Goal: Task Accomplishment & Management: Manage account settings

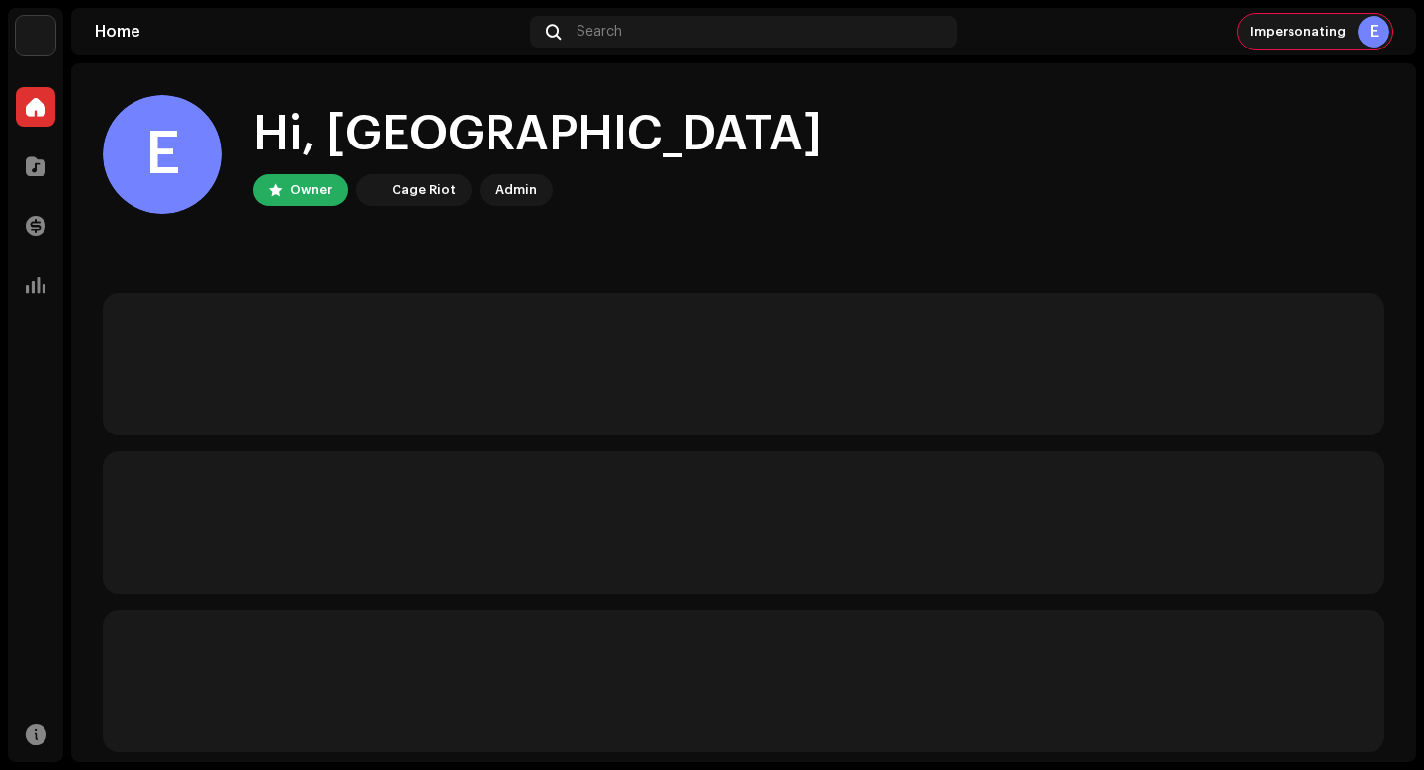
click at [1366, 29] on div "E" at bounding box center [1374, 32] width 32 height 32
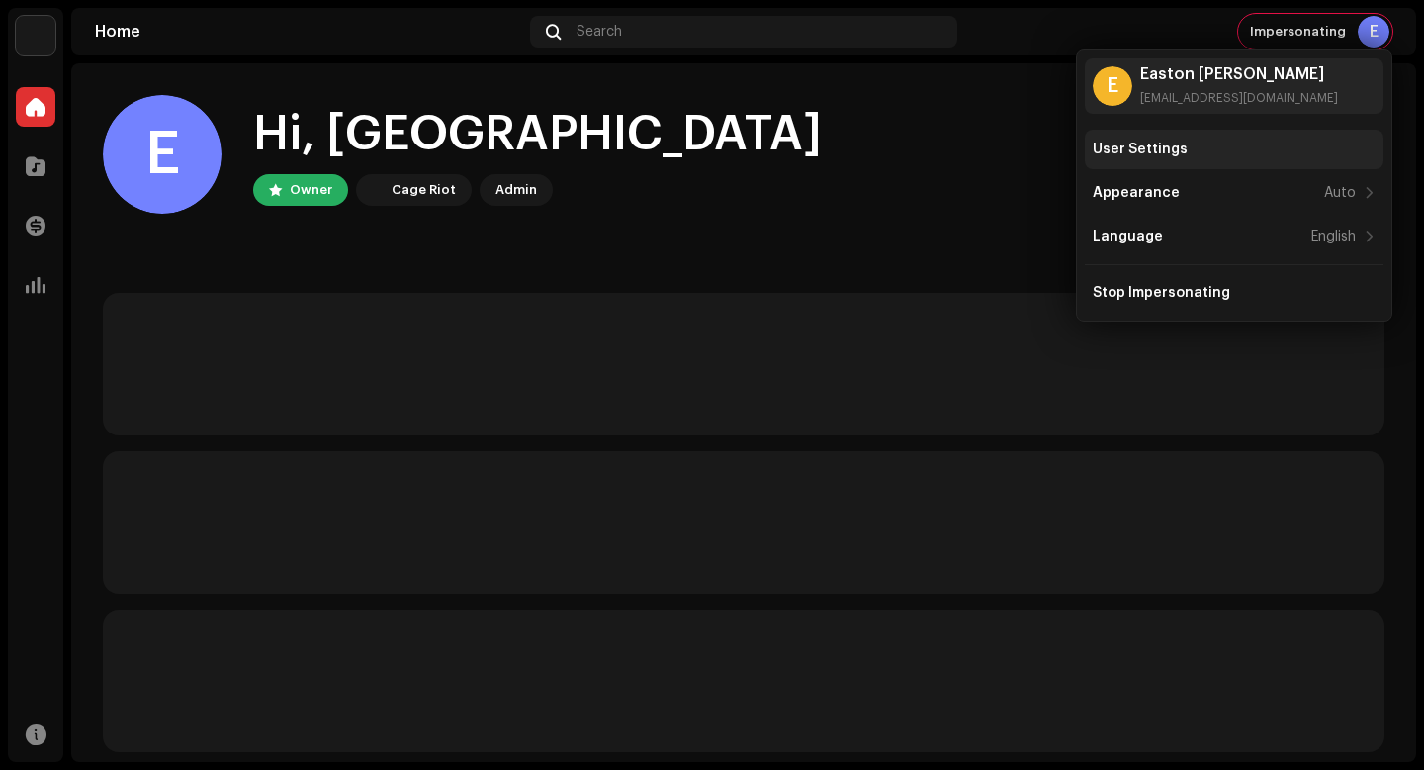
click at [1123, 153] on div "User Settings" at bounding box center [1140, 149] width 95 height 16
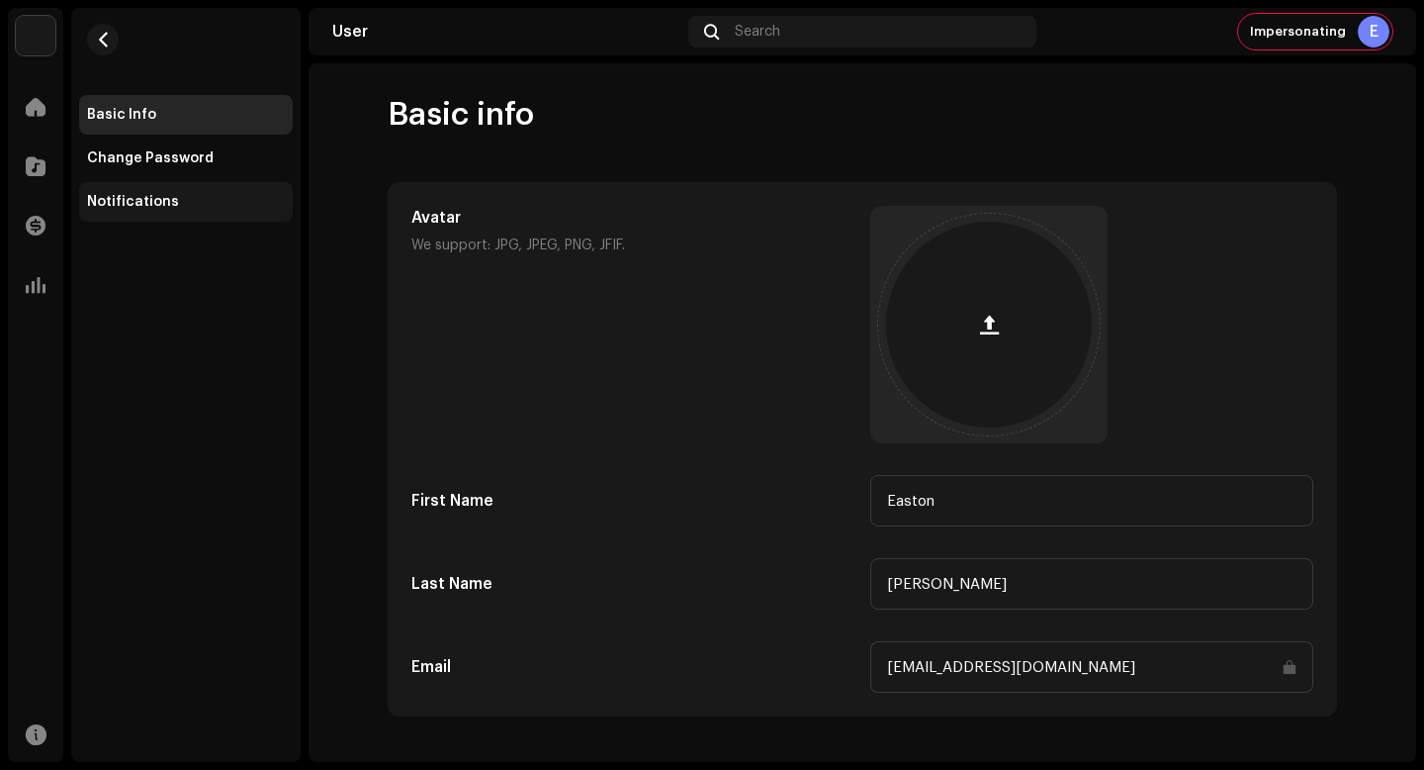
click at [113, 216] on div "Notifications" at bounding box center [186, 202] width 214 height 40
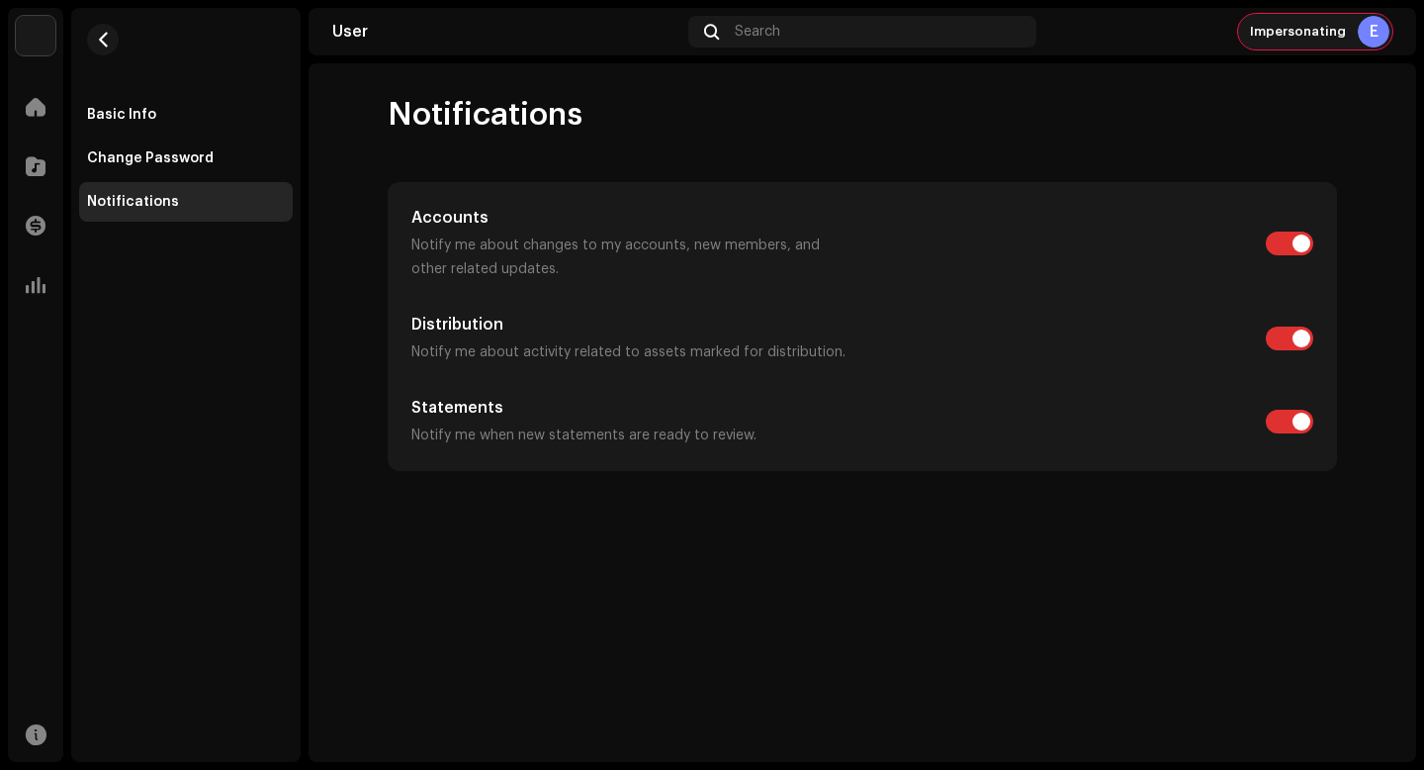
click at [1362, 27] on div "E" at bounding box center [1374, 32] width 32 height 32
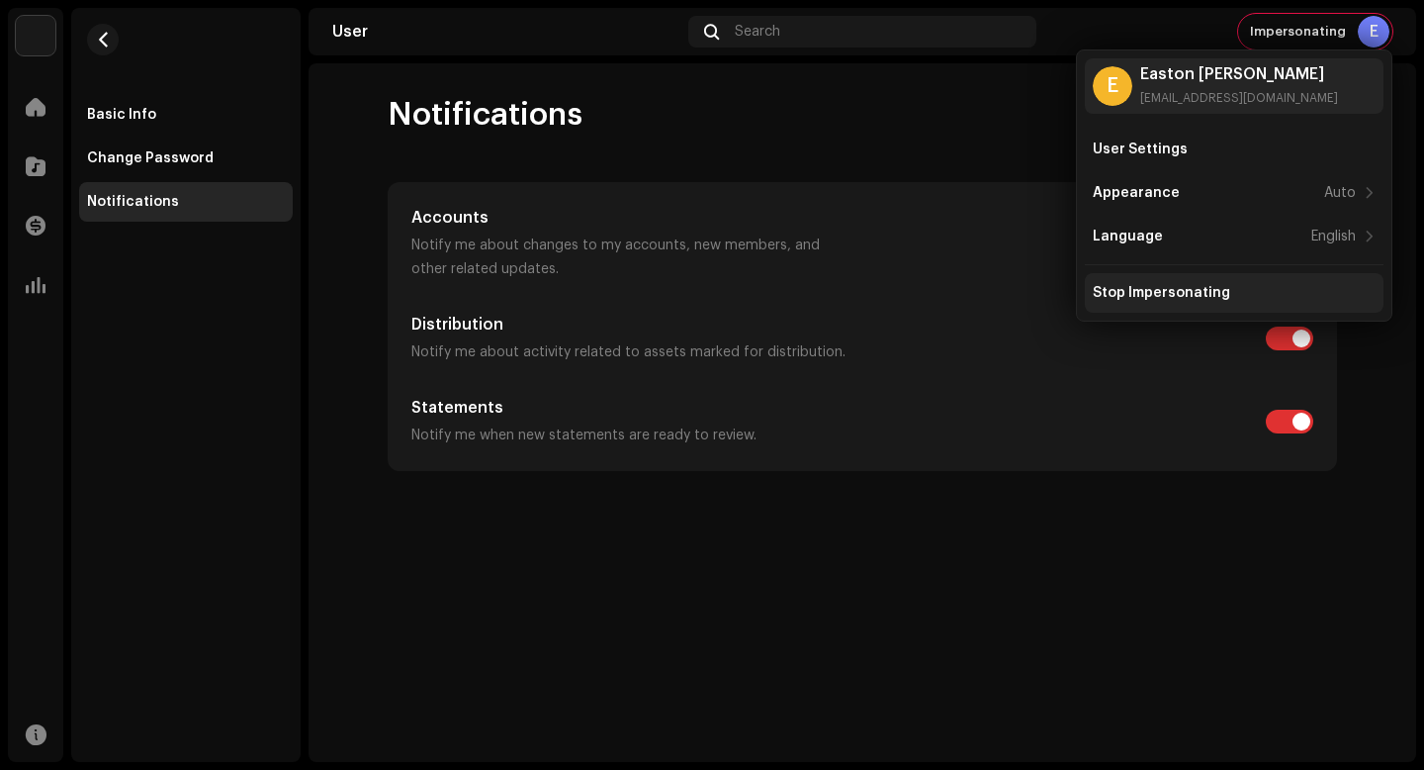
click at [1175, 281] on div "Stop Impersonating" at bounding box center [1234, 293] width 299 height 40
